Goal: Transaction & Acquisition: Purchase product/service

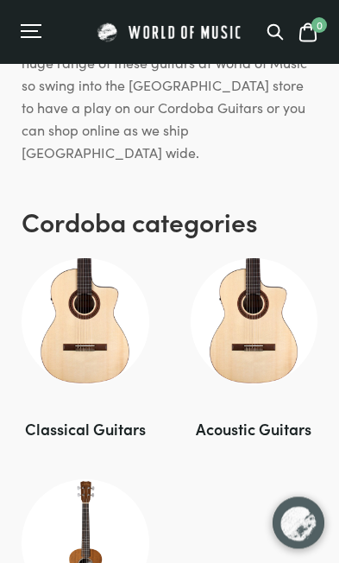
scroll to position [1096, 0]
click at [271, 258] on img at bounding box center [255, 322] width 128 height 128
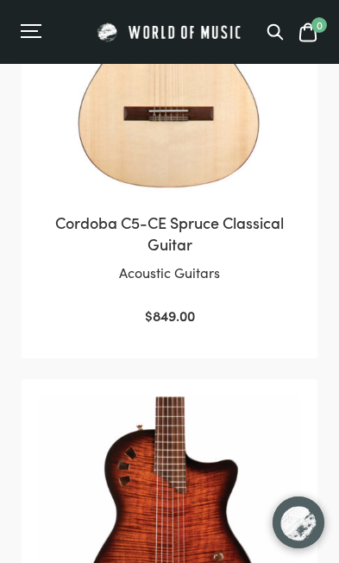
scroll to position [338, 0]
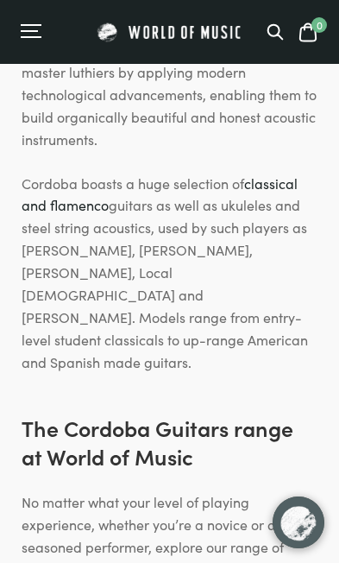
scroll to position [293, 0]
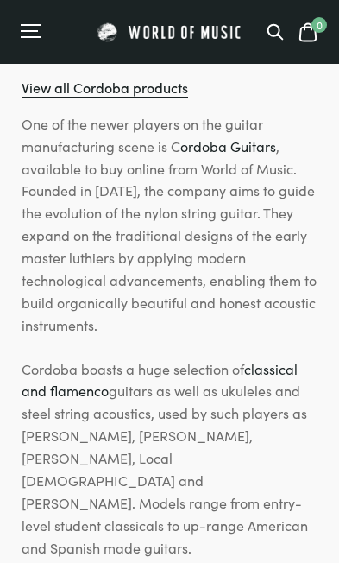
scroll to position [293, 0]
